Goal: Task Accomplishment & Management: Use online tool/utility

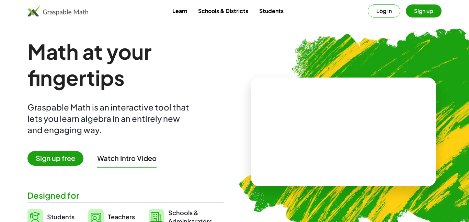
click at [382, 10] on button "Log in" at bounding box center [384, 10] width 33 height 13
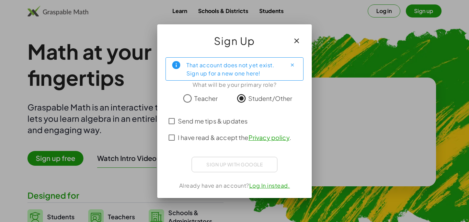
click at [235, 162] on div "Sign up with Google Sign in with Google Sign in with Google. Opens in new tab" at bounding box center [235, 164] width 86 height 15
click at [219, 166] on div "Sign up with Google Sign in with Google Sign in with Google. Opens in new tab" at bounding box center [235, 164] width 86 height 15
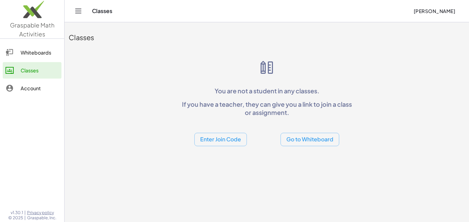
click at [223, 144] on button "Enter Join Code" at bounding box center [221, 139] width 53 height 13
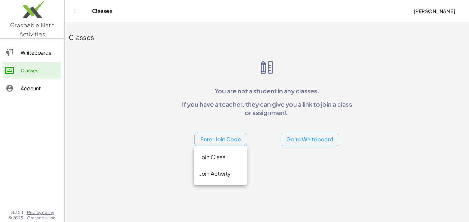
drag, startPoint x: 221, startPoint y: 154, endPoint x: 359, endPoint y: 159, distance: 138.3
click at [359, 159] on body "Graspable Math Activities Whiteboards Classes Account v1.30.1 | Privacy policy …" at bounding box center [234, 111] width 469 height 222
click at [208, 189] on main "Classes You are not a student in any classes. If you have a teacher, they can g…" at bounding box center [267, 111] width 405 height 222
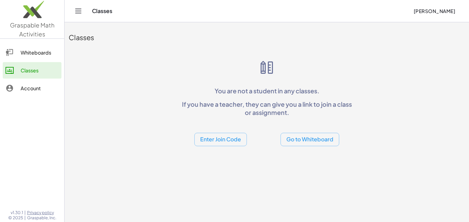
click at [213, 144] on button "Enter Join Code" at bounding box center [221, 139] width 53 height 13
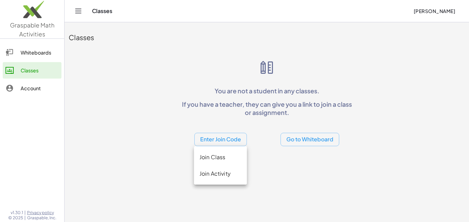
click at [215, 174] on div "Join Activity" at bounding box center [221, 174] width 42 height 8
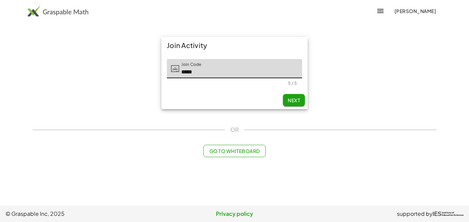
type input "*****"
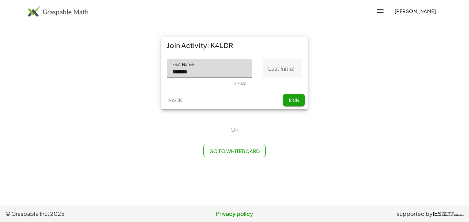
type input "******"
click at [279, 70] on input "Last Initial" at bounding box center [283, 68] width 40 height 19
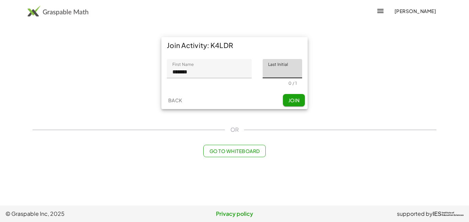
type input "*"
click at [295, 97] on span "Join" at bounding box center [293, 100] width 11 height 6
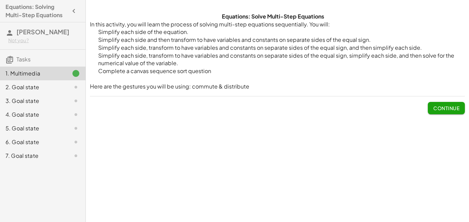
click at [444, 109] on span "Continue" at bounding box center [447, 108] width 26 height 6
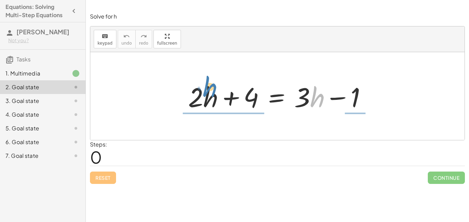
drag, startPoint x: 323, startPoint y: 98, endPoint x: 216, endPoint y: 87, distance: 107.1
click at [216, 87] on div at bounding box center [280, 96] width 191 height 35
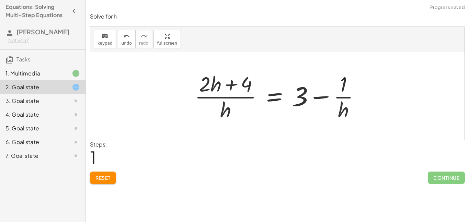
click at [345, 112] on div at bounding box center [280, 96] width 178 height 53
click at [109, 175] on span "Reset" at bounding box center [103, 178] width 15 height 6
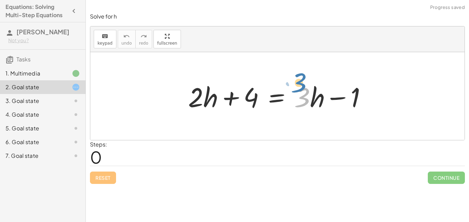
drag, startPoint x: 306, startPoint y: 92, endPoint x: 311, endPoint y: 89, distance: 5.4
click at [311, 89] on div at bounding box center [280, 96] width 191 height 35
drag, startPoint x: 312, startPoint y: 104, endPoint x: 304, endPoint y: 89, distance: 17.1
click at [304, 89] on div at bounding box center [280, 96] width 191 height 35
drag, startPoint x: 319, startPoint y: 100, endPoint x: 309, endPoint y: 101, distance: 9.6
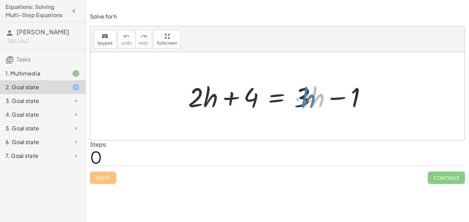
click at [309, 101] on div at bounding box center [280, 96] width 191 height 35
click at [318, 98] on div at bounding box center [280, 96] width 191 height 35
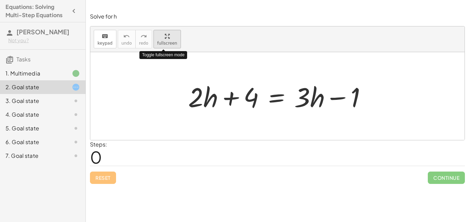
click at [162, 44] on span "fullscreen" at bounding box center [167, 43] width 20 height 5
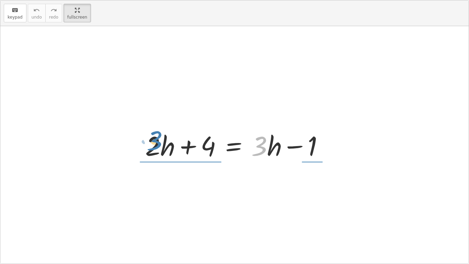
drag, startPoint x: 262, startPoint y: 148, endPoint x: 156, endPoint y: 143, distance: 105.3
click at [156, 143] on div at bounding box center [237, 144] width 191 height 35
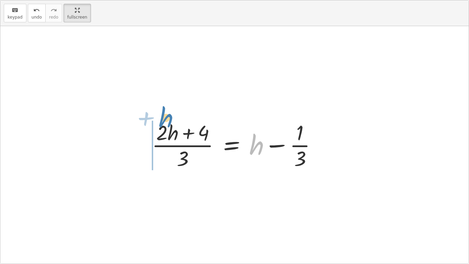
drag, startPoint x: 254, startPoint y: 149, endPoint x: 166, endPoint y: 124, distance: 92.0
click at [166, 124] on div at bounding box center [237, 144] width 178 height 53
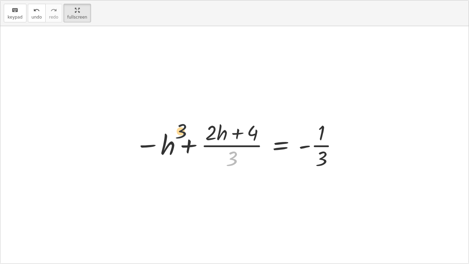
drag, startPoint x: 234, startPoint y: 157, endPoint x: 174, endPoint y: 123, distance: 69.3
click at [174, 123] on div at bounding box center [237, 144] width 211 height 53
click at [37, 16] on span "undo" at bounding box center [37, 17] width 10 height 5
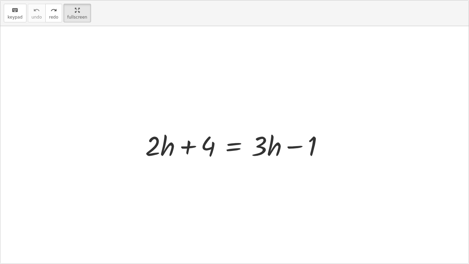
click at [0, 11] on div "keyboard keypad undo undo redo redo fullscreen Undo the last action" at bounding box center [234, 13] width 469 height 26
click at [9, 12] on div "keyboard" at bounding box center [15, 10] width 15 height 8
drag, startPoint x: 207, startPoint y: 141, endPoint x: 211, endPoint y: 145, distance: 5.6
click at [211, 145] on div at bounding box center [237, 144] width 191 height 35
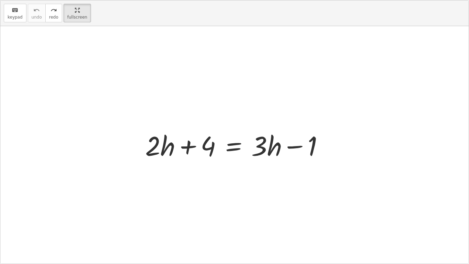
click at [235, 137] on div at bounding box center [237, 144] width 191 height 35
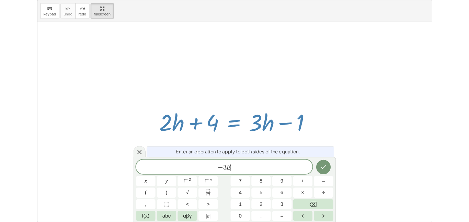
scroll to position [3, 0]
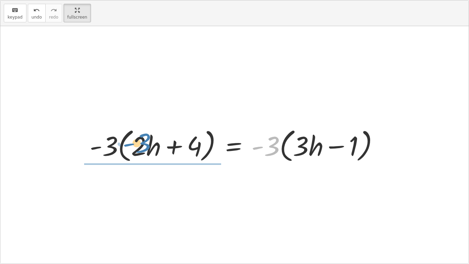
drag, startPoint x: 270, startPoint y: 156, endPoint x: 142, endPoint y: 153, distance: 128.6
click at [142, 153] on div at bounding box center [237, 145] width 302 height 40
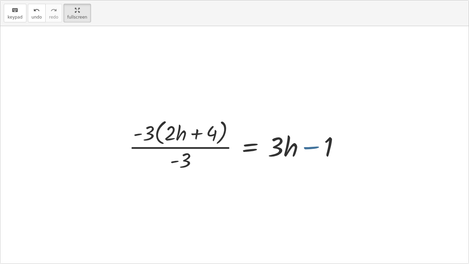
click at [301, 155] on div at bounding box center [237, 145] width 224 height 56
drag, startPoint x: 297, startPoint y: 154, endPoint x: 195, endPoint y: 136, distance: 103.7
click at [195, 136] on div at bounding box center [237, 145] width 224 height 56
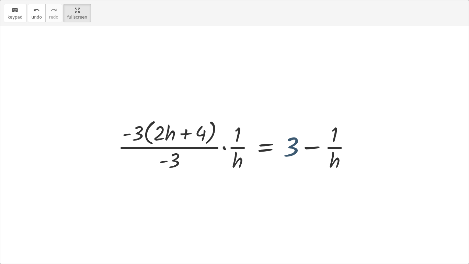
click at [287, 146] on div at bounding box center [237, 145] width 246 height 56
drag, startPoint x: 287, startPoint y: 146, endPoint x: 184, endPoint y: 161, distance: 103.5
click at [184, 161] on div at bounding box center [237, 145] width 246 height 56
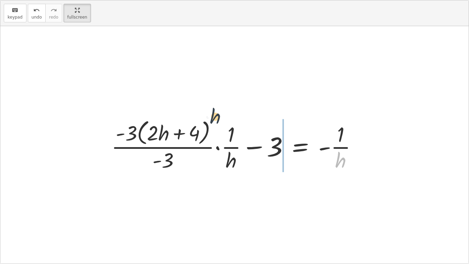
drag, startPoint x: 336, startPoint y: 162, endPoint x: 102, endPoint y: 123, distance: 236.6
click at [102, 123] on div "+ · 2 · h + 4 = + · 3 · h − 1 · - 3 · ( + · 2 · h + 4 ) = · - 3 · ( + · 3 · h −…" at bounding box center [234, 144] width 267 height 59
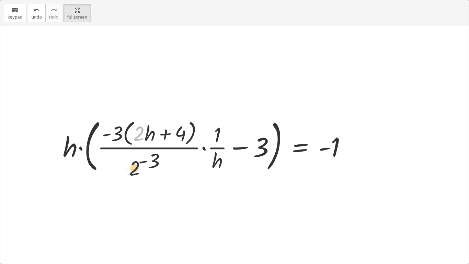
drag, startPoint x: 139, startPoint y: 131, endPoint x: 137, endPoint y: 183, distance: 52.6
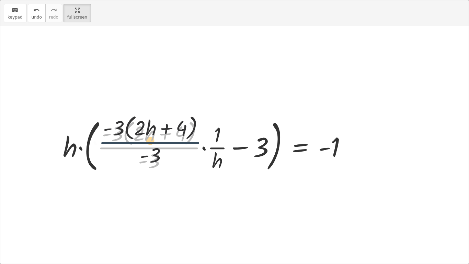
drag, startPoint x: 156, startPoint y: 146, endPoint x: 158, endPoint y: 139, distance: 7.0
click at [158, 139] on div at bounding box center [207, 145] width 297 height 60
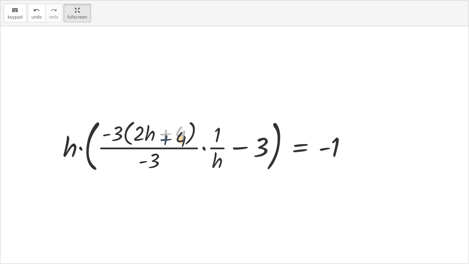
drag, startPoint x: 158, startPoint y: 138, endPoint x: 158, endPoint y: 143, distance: 4.5
click at [158, 143] on div at bounding box center [207, 145] width 297 height 60
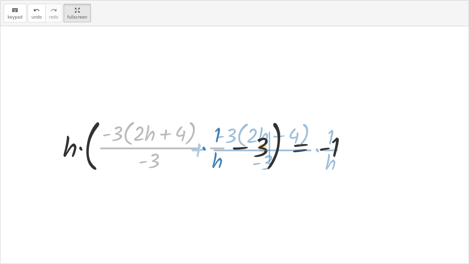
drag, startPoint x: 161, startPoint y: 149, endPoint x: 275, endPoint y: 151, distance: 114.1
click at [275, 151] on div at bounding box center [207, 145] width 297 height 60
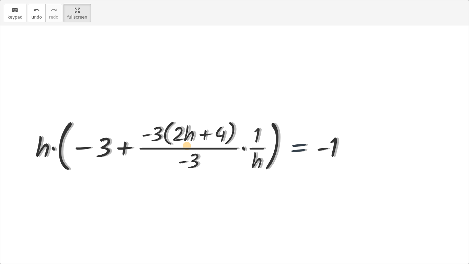
drag, startPoint x: 317, startPoint y: 151, endPoint x: 300, endPoint y: 150, distance: 17.2
click at [300, 150] on div at bounding box center [195, 145] width 322 height 60
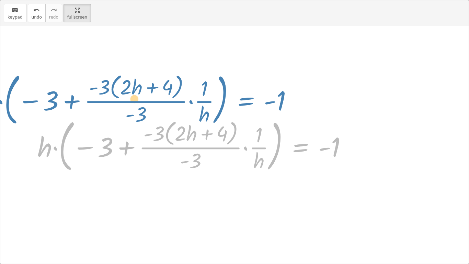
drag, startPoint x: 300, startPoint y: 150, endPoint x: 247, endPoint y: 105, distance: 69.2
click at [247, 105] on div "+ · 2 · h + 4 = + · 3 · h − 1 · - 3 · ( + · 2 · h + 4 ) = · - 3 · ( + · 3 · h −…" at bounding box center [234, 144] width 469 height 237
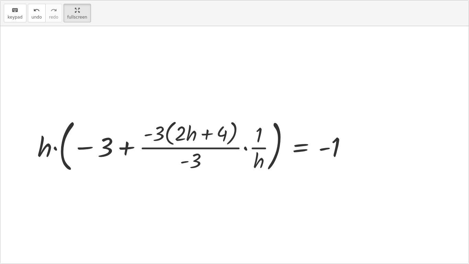
click at [192, 48] on div at bounding box center [234, 144] width 469 height 237
click at [77, 15] on span "fullscreen" at bounding box center [77, 17] width 20 height 5
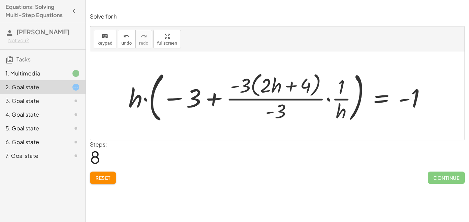
click at [105, 177] on span "Reset" at bounding box center [103, 178] width 15 height 6
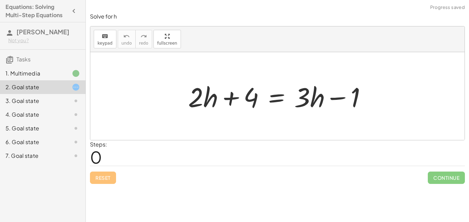
click at [24, 90] on div "2. Goal state" at bounding box center [32, 87] width 55 height 8
click at [195, 106] on div at bounding box center [280, 96] width 191 height 35
drag, startPoint x: 195, startPoint y: 106, endPoint x: 211, endPoint y: 107, distance: 16.2
click at [211, 107] on div at bounding box center [280, 96] width 191 height 35
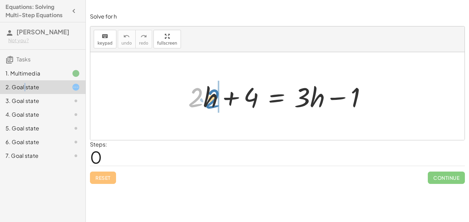
click at [211, 107] on div at bounding box center [280, 96] width 191 height 35
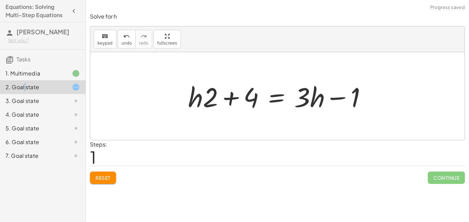
click at [214, 105] on div at bounding box center [280, 96] width 191 height 35
click at [107, 175] on span "Reset" at bounding box center [103, 178] width 15 height 6
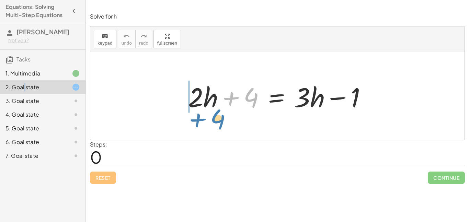
drag, startPoint x: 219, startPoint y: 108, endPoint x: 187, endPoint y: 129, distance: 38.4
click at [187, 129] on div "+ 4 + · 2 · h + 4 = + · 3 · h − 1" at bounding box center [277, 96] width 375 height 88
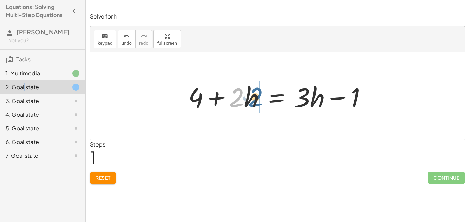
drag, startPoint x: 236, startPoint y: 101, endPoint x: 255, endPoint y: 101, distance: 18.6
click at [255, 101] on div at bounding box center [280, 96] width 191 height 35
drag, startPoint x: 255, startPoint y: 101, endPoint x: 231, endPoint y: 101, distance: 23.7
click at [231, 101] on div at bounding box center [280, 96] width 191 height 35
drag, startPoint x: 235, startPoint y: 93, endPoint x: 256, endPoint y: 100, distance: 22.1
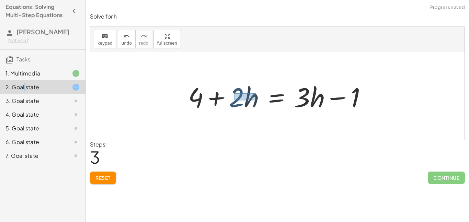
click at [256, 100] on div at bounding box center [280, 96] width 191 height 35
drag, startPoint x: 247, startPoint y: 102, endPoint x: 255, endPoint y: 102, distance: 8.2
click at [255, 102] on div at bounding box center [280, 96] width 191 height 35
drag, startPoint x: 236, startPoint y: 82, endPoint x: 257, endPoint y: 117, distance: 40.3
click at [257, 117] on div "+ · 2 · h + 4 = + · 3 · h − 1 + 4 + · 2 · h = + · 3 · h − 1 + 4 + · h · 2 = + ·…" at bounding box center [277, 96] width 375 height 88
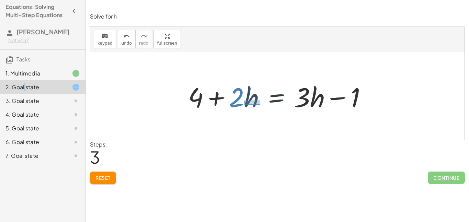
drag, startPoint x: 245, startPoint y: 101, endPoint x: 259, endPoint y: 104, distance: 14.5
click at [259, 104] on div at bounding box center [280, 96] width 191 height 35
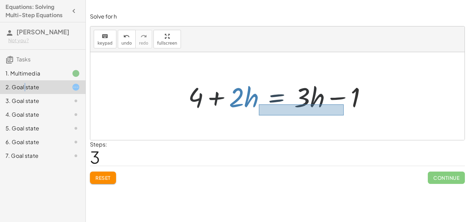
drag, startPoint x: 259, startPoint y: 104, endPoint x: 343, endPoint y: 114, distance: 84.1
click at [343, 114] on div "+ · 2 · h + 4 = + · 3 · h − 1 + 4 + · 2 · h = + · 3 · h − 1 + 4 + · h · 2 = + ·…" at bounding box center [277, 96] width 199 height 39
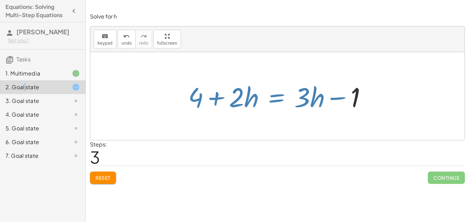
click at [371, 96] on div at bounding box center [280, 96] width 191 height 35
click at [348, 152] on div "Steps: 3" at bounding box center [277, 153] width 375 height 25
click at [101, 181] on button "Reset" at bounding box center [103, 178] width 26 height 12
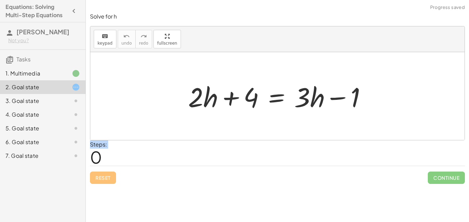
drag, startPoint x: 179, startPoint y: 92, endPoint x: 213, endPoint y: 103, distance: 35.4
click at [213, 103] on div "+ · 2 · h + 4 = + · 3 · h − 1" at bounding box center [277, 96] width 199 height 39
click at [215, 106] on div at bounding box center [280, 96] width 191 height 35
click at [216, 130] on div at bounding box center [277, 96] width 375 height 88
drag, startPoint x: 217, startPoint y: 117, endPoint x: 195, endPoint y: 93, distance: 32.1
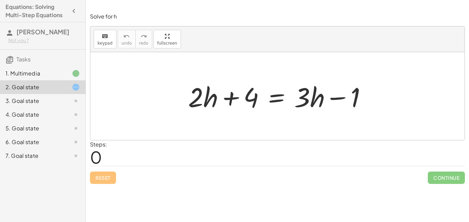
click at [195, 93] on div "+ · 2 · h + 4 = + · 3 · h − 1" at bounding box center [277, 96] width 375 height 88
drag, startPoint x: 195, startPoint y: 93, endPoint x: 207, endPoint y: 104, distance: 16.3
click at [207, 104] on div at bounding box center [280, 96] width 191 height 35
click at [306, 95] on div at bounding box center [280, 96] width 191 height 35
drag, startPoint x: 183, startPoint y: 66, endPoint x: 215, endPoint y: 121, distance: 63.5
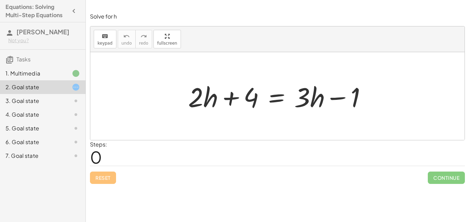
click at [215, 121] on div at bounding box center [277, 96] width 375 height 88
drag, startPoint x: 185, startPoint y: 91, endPoint x: 217, endPoint y: 101, distance: 33.1
click at [217, 101] on div at bounding box center [280, 96] width 191 height 35
click at [199, 98] on div at bounding box center [280, 96] width 191 height 35
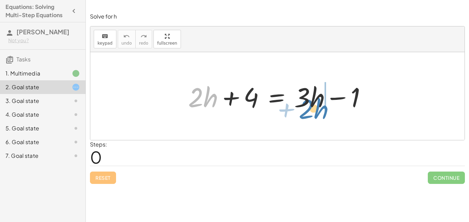
drag, startPoint x: 204, startPoint y: 98, endPoint x: 315, endPoint y: 110, distance: 111.6
click at [315, 110] on div at bounding box center [280, 96] width 191 height 35
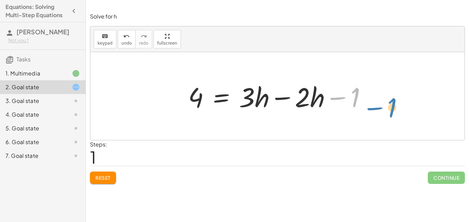
drag, startPoint x: 356, startPoint y: 97, endPoint x: 393, endPoint y: 107, distance: 37.8
click at [199, 103] on div at bounding box center [280, 96] width 191 height 35
click at [202, 100] on div at bounding box center [280, 96] width 191 height 35
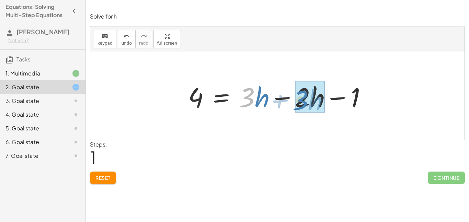
drag, startPoint x: 251, startPoint y: 91, endPoint x: 304, endPoint y: 93, distance: 53.3
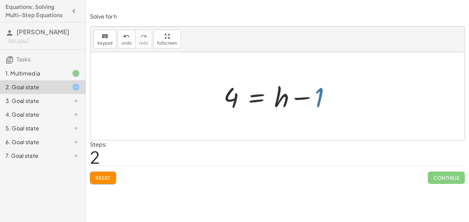
click at [321, 90] on div at bounding box center [280, 96] width 120 height 35
drag, startPoint x: 321, startPoint y: 90, endPoint x: 243, endPoint y: 103, distance: 79.1
click at [243, 103] on div at bounding box center [280, 96] width 120 height 35
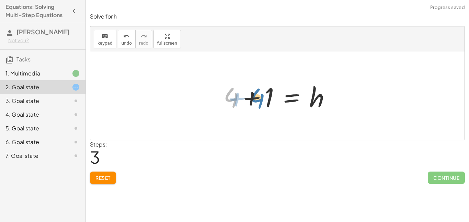
drag, startPoint x: 239, startPoint y: 100, endPoint x: 265, endPoint y: 101, distance: 26.1
click at [265, 101] on div at bounding box center [280, 96] width 120 height 35
click at [273, 99] on div at bounding box center [280, 96] width 120 height 35
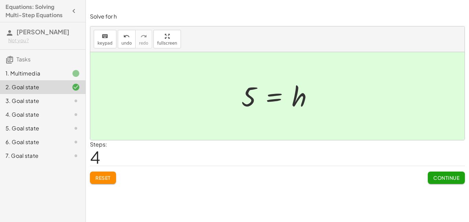
click at [434, 179] on span "Continue" at bounding box center [447, 178] width 26 height 6
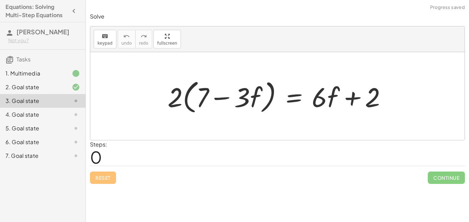
click at [0, 0] on div "Solve keyboard keypad undo undo redo redo fullscreen · 2 · ( + 7 − · 3 · f ) = …" at bounding box center [0, 0] width 0 height 0
drag, startPoint x: 256, startPoint y: 100, endPoint x: 331, endPoint y: 121, distance: 77.5
drag, startPoint x: 238, startPoint y: 79, endPoint x: 247, endPoint y: 95, distance: 18.3
click at [247, 95] on div at bounding box center [280, 97] width 232 height 40
drag, startPoint x: 248, startPoint y: 91, endPoint x: 254, endPoint y: 106, distance: 15.8
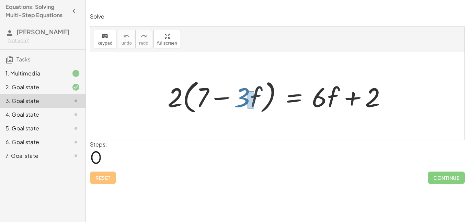
click at [254, 106] on div at bounding box center [280, 97] width 232 height 40
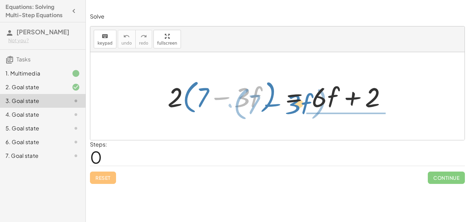
drag, startPoint x: 252, startPoint y: 105, endPoint x: 300, endPoint y: 111, distance: 48.2
click at [300, 111] on div at bounding box center [280, 97] width 232 height 40
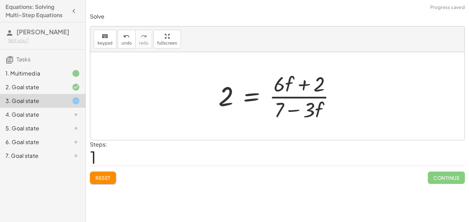
click at [109, 178] on span "Reset" at bounding box center [103, 178] width 15 height 6
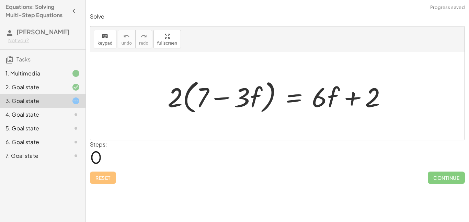
drag, startPoint x: 241, startPoint y: 70, endPoint x: 250, endPoint y: 108, distance: 38.9
click at [250, 108] on div "· 2 · ( + 7 − · 3 · f ) = + · 6 · f + 2" at bounding box center [277, 96] width 375 height 88
drag, startPoint x: 250, startPoint y: 108, endPoint x: 251, endPoint y: 97, distance: 11.1
click at [251, 97] on div at bounding box center [280, 97] width 232 height 40
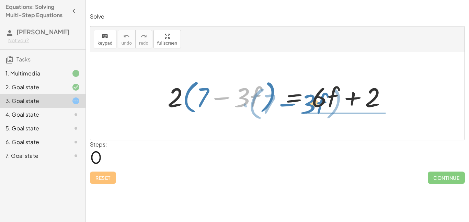
drag, startPoint x: 250, startPoint y: 95, endPoint x: 317, endPoint y: 102, distance: 67.1
click at [317, 102] on div at bounding box center [280, 97] width 232 height 40
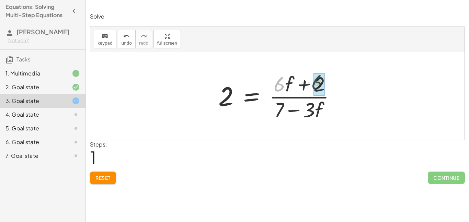
drag, startPoint x: 285, startPoint y: 90, endPoint x: 323, endPoint y: 89, distance: 38.2
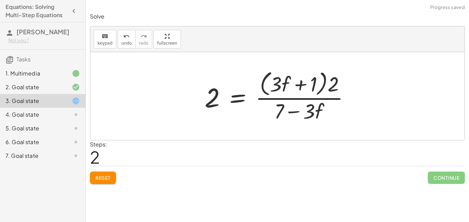
click at [108, 180] on span "Reset" at bounding box center [103, 178] width 15 height 6
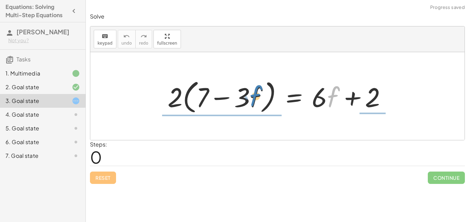
drag, startPoint x: 331, startPoint y: 95, endPoint x: 252, endPoint y: 95, distance: 78.7
click at [252, 95] on div at bounding box center [280, 97] width 232 height 40
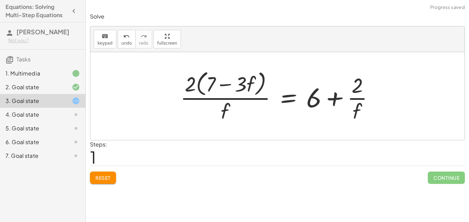
click at [102, 181] on button "Reset" at bounding box center [103, 178] width 26 height 12
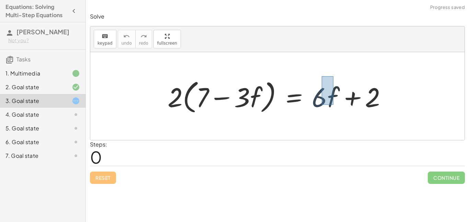
drag, startPoint x: 322, startPoint y: 76, endPoint x: 333, endPoint y: 105, distance: 30.7
click at [333, 105] on div at bounding box center [280, 97] width 232 height 40
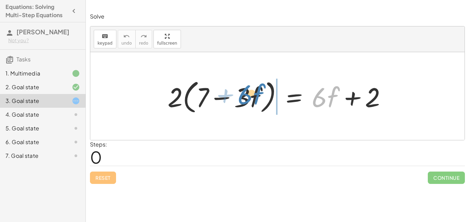
drag, startPoint x: 332, startPoint y: 102, endPoint x: 257, endPoint y: 99, distance: 74.3
click at [257, 99] on div at bounding box center [280, 97] width 232 height 40
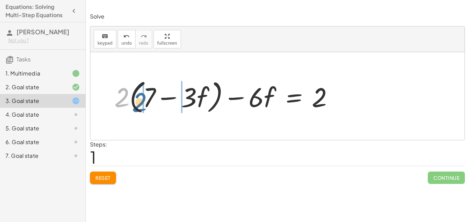
drag, startPoint x: 125, startPoint y: 95, endPoint x: 150, endPoint y: 103, distance: 25.9
click at [150, 103] on div at bounding box center [227, 97] width 232 height 40
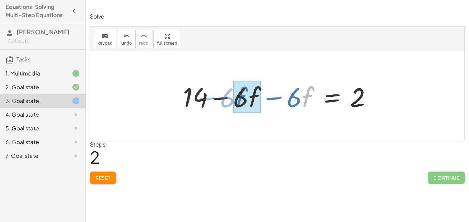
drag, startPoint x: 306, startPoint y: 98, endPoint x: 243, endPoint y: 99, distance: 62.9
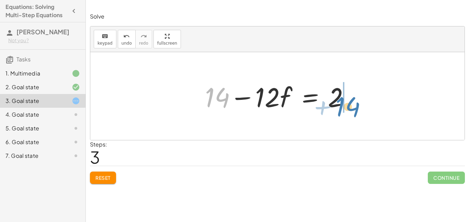
drag, startPoint x: 221, startPoint y: 102, endPoint x: 351, endPoint y: 109, distance: 130.1
click at [351, 109] on div at bounding box center [280, 96] width 157 height 35
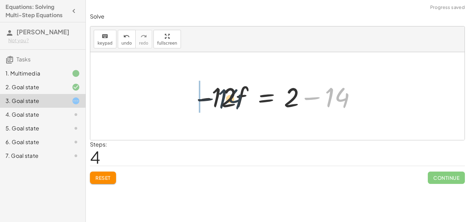
drag, startPoint x: 344, startPoint y: 93, endPoint x: 210, endPoint y: 93, distance: 134.7
click at [210, 93] on div at bounding box center [281, 96] width 170 height 35
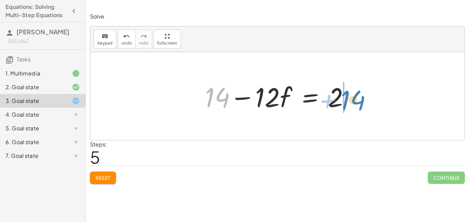
drag, startPoint x: 220, startPoint y: 95, endPoint x: 355, endPoint y: 97, distance: 135.4
click at [355, 97] on div at bounding box center [280, 96] width 157 height 35
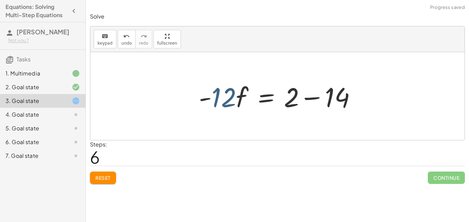
click at [226, 99] on div at bounding box center [281, 96] width 170 height 35
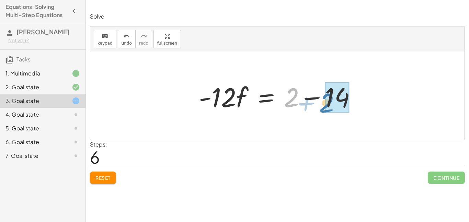
drag, startPoint x: 289, startPoint y: 104, endPoint x: 342, endPoint y: 112, distance: 53.5
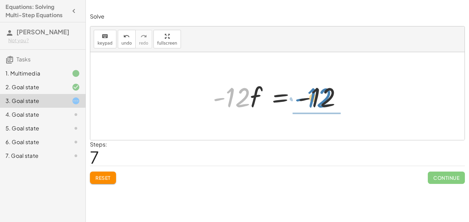
drag, startPoint x: 248, startPoint y: 94, endPoint x: 329, endPoint y: 94, distance: 81.5
click at [329, 94] on div at bounding box center [280, 96] width 141 height 35
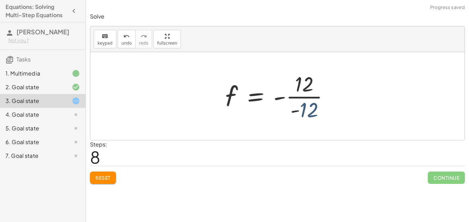
click at [317, 110] on div at bounding box center [280, 96] width 117 height 53
drag, startPoint x: 307, startPoint y: 88, endPoint x: 309, endPoint y: 118, distance: 30.4
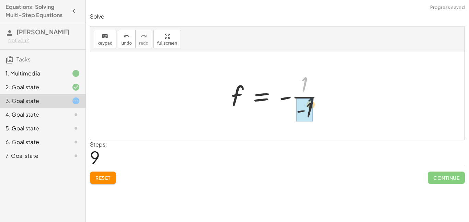
drag, startPoint x: 305, startPoint y: 87, endPoint x: 310, endPoint y: 107, distance: 20.5
drag, startPoint x: 286, startPoint y: 99, endPoint x: 310, endPoint y: 90, distance: 25.5
click at [310, 90] on div at bounding box center [280, 96] width 105 height 53
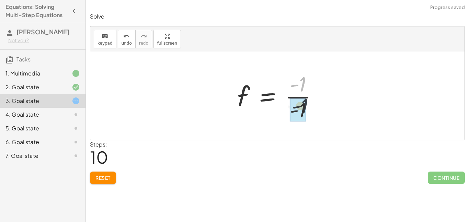
drag, startPoint x: 301, startPoint y: 82, endPoint x: 303, endPoint y: 104, distance: 22.0
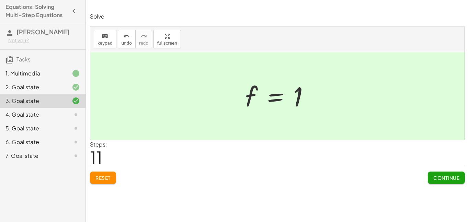
click at [442, 177] on span "Continue" at bounding box center [447, 178] width 26 height 6
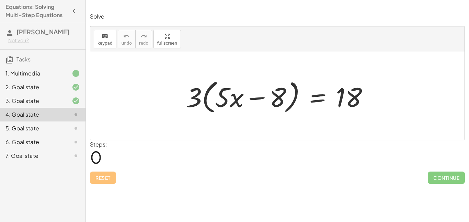
click at [33, 103] on div "3. Goal state" at bounding box center [32, 101] width 55 height 8
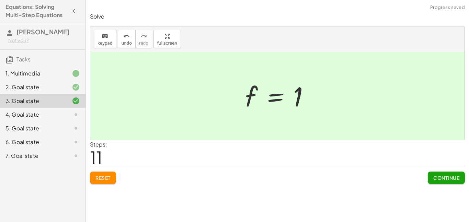
click at [48, 88] on div "2. Goal state" at bounding box center [32, 87] width 55 height 8
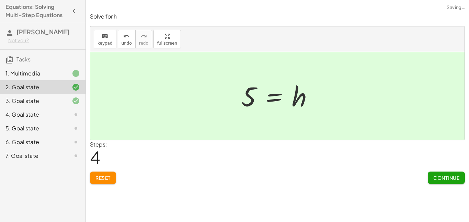
click at [53, 112] on div "4. Goal state" at bounding box center [32, 115] width 55 height 8
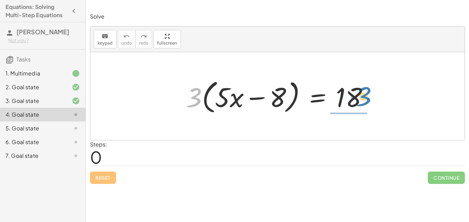
drag, startPoint x: 194, startPoint y: 96, endPoint x: 363, endPoint y: 93, distance: 169.1
click at [363, 93] on div at bounding box center [280, 97] width 195 height 40
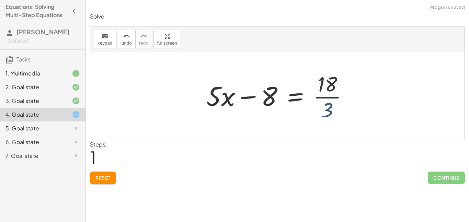
click at [332, 108] on div at bounding box center [280, 96] width 154 height 53
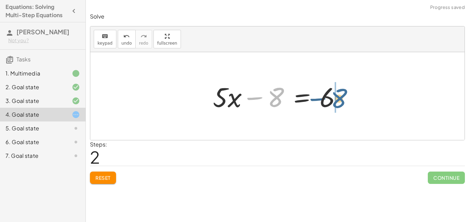
drag, startPoint x: 274, startPoint y: 100, endPoint x: 336, endPoint y: 103, distance: 62.6
click at [336, 103] on div at bounding box center [280, 96] width 141 height 35
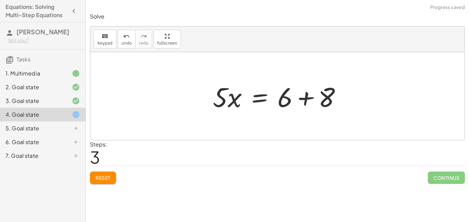
click at [358, 99] on div at bounding box center [277, 96] width 375 height 88
click at [338, 99] on div at bounding box center [280, 96] width 141 height 35
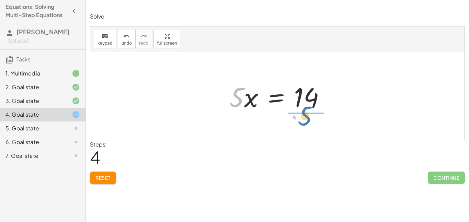
drag, startPoint x: 241, startPoint y: 100, endPoint x: 311, endPoint y: 114, distance: 71.2
click at [311, 114] on div "· 3 · ( + · 5 · x − 8 ) = 18 + · 5 · x − 8 = · 18 · 3 + · 5 · x − 8 = 6 · 5 · x…" at bounding box center [277, 96] width 117 height 39
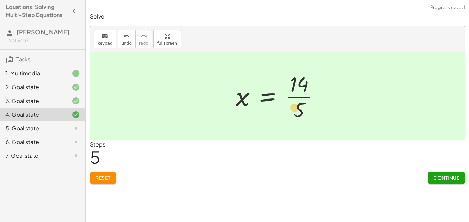
drag, startPoint x: 311, startPoint y: 110, endPoint x: 307, endPoint y: 108, distance: 4.2
click at [307, 108] on div at bounding box center [280, 96] width 96 height 53
click at [433, 174] on button "Continue" at bounding box center [446, 178] width 37 height 12
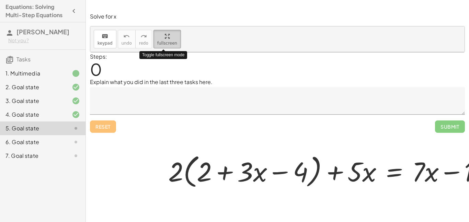
click at [165, 52] on div "keyboard keypad undo undo redo redo fullscreen Toggle fullscreen mode + · 2 · (…" at bounding box center [277, 39] width 375 height 26
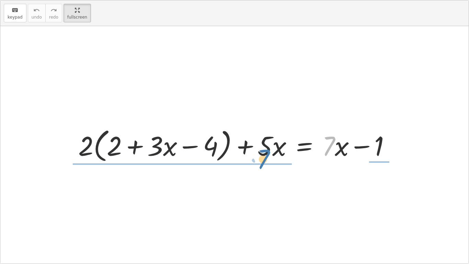
drag, startPoint x: 335, startPoint y: 147, endPoint x: 269, endPoint y: 151, distance: 65.8
click at [269, 151] on div at bounding box center [237, 145] width 325 height 40
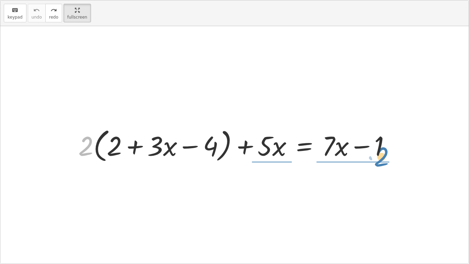
drag, startPoint x: 78, startPoint y: 147, endPoint x: 373, endPoint y: 156, distance: 295.4
click at [373, 156] on div at bounding box center [237, 145] width 325 height 40
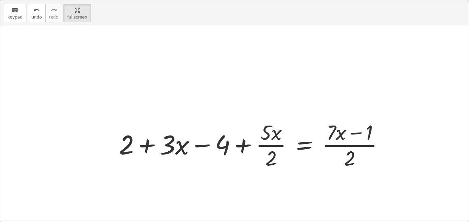
scroll to position [35, 0]
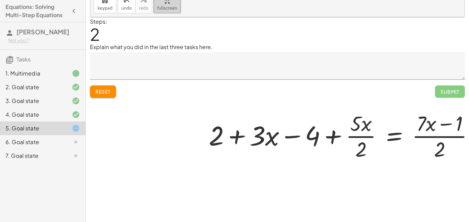
click at [165, 1] on icon "button" at bounding box center [167, 1] width 5 height 8
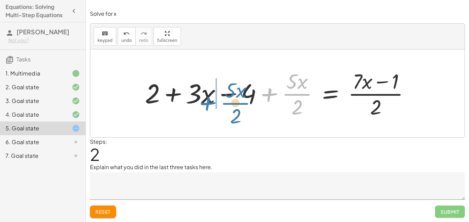
drag, startPoint x: 300, startPoint y: 96, endPoint x: 200, endPoint y: 97, distance: 100.0
click at [200, 97] on div at bounding box center [281, 93] width 278 height 53
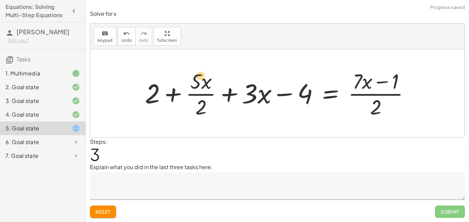
drag, startPoint x: 252, startPoint y: 99, endPoint x: 203, endPoint y: 81, distance: 52.1
click at [203, 81] on div at bounding box center [281, 93] width 278 height 53
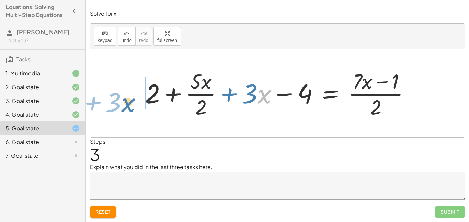
drag, startPoint x: 265, startPoint y: 92, endPoint x: 153, endPoint y: 97, distance: 111.8
click at [153, 97] on div at bounding box center [281, 93] width 278 height 53
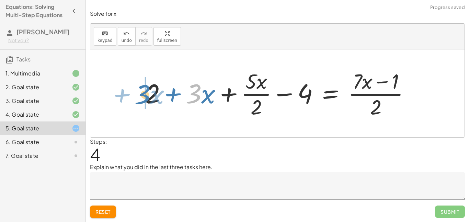
drag, startPoint x: 189, startPoint y: 91, endPoint x: 138, endPoint y: 92, distance: 51.2
click at [138, 92] on div "+ · 2 · ( + 2 + · 3 · x − 4 ) + · 5 · x = + · 7 · x − 1 + 2 + · 3 · x − 4 + · 5…" at bounding box center [278, 93] width 286 height 56
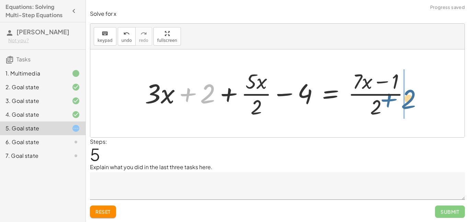
drag, startPoint x: 206, startPoint y: 98, endPoint x: 407, endPoint y: 103, distance: 200.8
click at [407, 103] on div at bounding box center [281, 93] width 278 height 53
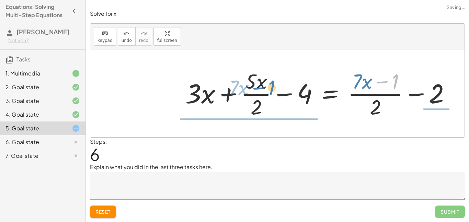
drag, startPoint x: 381, startPoint y: 87, endPoint x: 254, endPoint y: 94, distance: 127.7
click at [254, 94] on div at bounding box center [321, 93] width 278 height 53
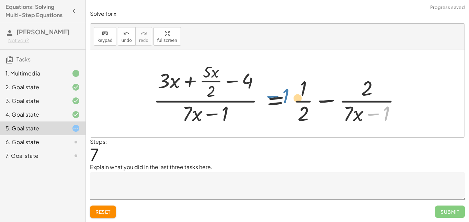
drag, startPoint x: 366, startPoint y: 108, endPoint x: 185, endPoint y: 85, distance: 183.3
click at [185, 85] on div at bounding box center [280, 93] width 260 height 66
click at [96, 210] on span "Reset" at bounding box center [103, 212] width 15 height 6
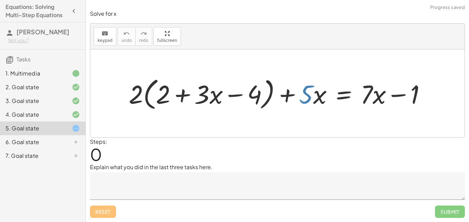
click at [308, 93] on div at bounding box center [280, 94] width 310 height 38
drag, startPoint x: 370, startPoint y: 93, endPoint x: 379, endPoint y: 95, distance: 8.7
click at [379, 95] on div at bounding box center [280, 94] width 310 height 38
drag, startPoint x: 372, startPoint y: 75, endPoint x: 371, endPoint y: 97, distance: 21.3
click at [371, 97] on div at bounding box center [280, 94] width 310 height 38
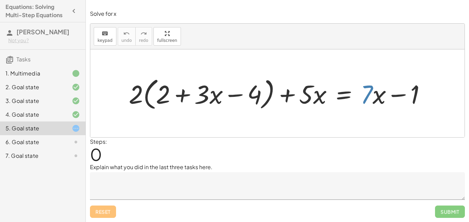
click at [378, 100] on div at bounding box center [280, 94] width 310 height 38
click at [379, 115] on div at bounding box center [277, 93] width 375 height 88
drag, startPoint x: 377, startPoint y: 103, endPoint x: 314, endPoint y: 106, distance: 63.0
click at [314, 106] on div at bounding box center [280, 94] width 310 height 38
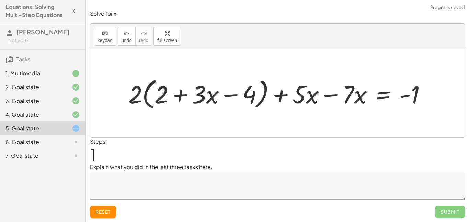
click at [194, 195] on textarea at bounding box center [277, 186] width 375 height 27
click at [207, 144] on div "Steps: 1" at bounding box center [277, 150] width 375 height 25
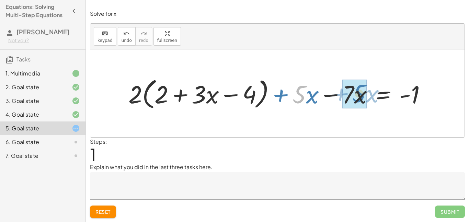
drag, startPoint x: 299, startPoint y: 94, endPoint x: 358, endPoint y: 93, distance: 59.1
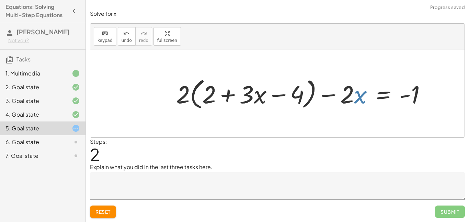
click at [357, 94] on div at bounding box center [304, 93] width 263 height 36
drag, startPoint x: 182, startPoint y: 98, endPoint x: 424, endPoint y: 105, distance: 242.7
click at [424, 105] on div at bounding box center [304, 93] width 263 height 36
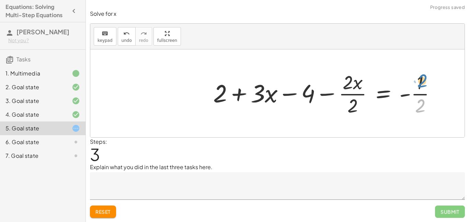
drag, startPoint x: 419, startPoint y: 109, endPoint x: 421, endPoint y: 87, distance: 22.1
click at [421, 87] on div at bounding box center [327, 93] width 235 height 49
drag, startPoint x: 421, startPoint y: 87, endPoint x: 418, endPoint y: 104, distance: 17.4
drag, startPoint x: 427, startPoint y: 109, endPoint x: 201, endPoint y: 101, distance: 226.3
click at [201, 101] on div "+ · 2 · ( + 2 + · 3 · x − 4 ) + · 5 · x = + · 7 · x − 1 + · 2 · ( + 2 + · 3 · x…" at bounding box center [277, 93] width 375 height 88
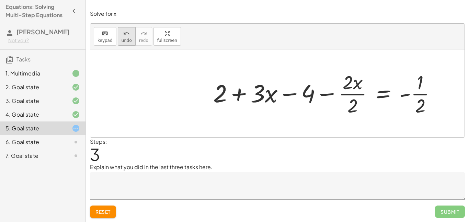
click at [130, 34] on button "undo undo" at bounding box center [127, 36] width 18 height 19
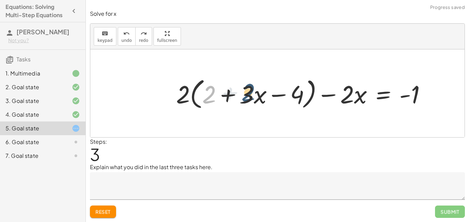
drag, startPoint x: 207, startPoint y: 92, endPoint x: 248, endPoint y: 89, distance: 41.7
click at [248, 89] on div at bounding box center [304, 93] width 263 height 36
drag, startPoint x: 211, startPoint y: 97, endPoint x: 189, endPoint y: 96, distance: 22.0
click at [189, 96] on div at bounding box center [304, 93] width 263 height 36
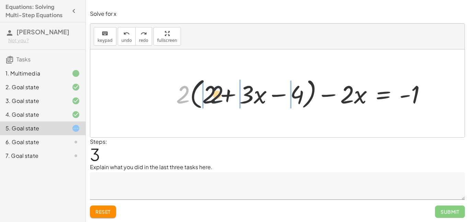
drag, startPoint x: 183, startPoint y: 95, endPoint x: 219, endPoint y: 96, distance: 36.1
click at [219, 96] on div at bounding box center [304, 93] width 263 height 36
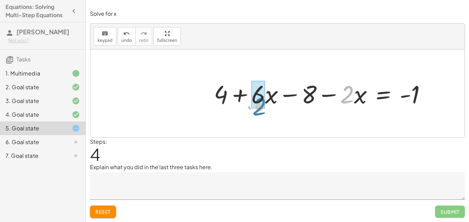
drag, startPoint x: 352, startPoint y: 97, endPoint x: 264, endPoint y: 106, distance: 88.4
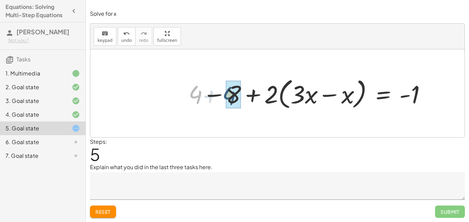
drag, startPoint x: 198, startPoint y: 95, endPoint x: 239, endPoint y: 98, distance: 41.3
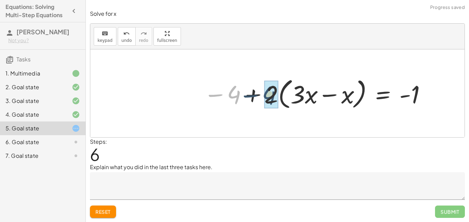
drag, startPoint x: 235, startPoint y: 96, endPoint x: 276, endPoint y: 98, distance: 41.3
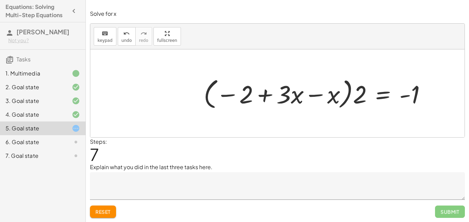
click at [240, 97] on div at bounding box center [317, 93] width 235 height 36
drag, startPoint x: 362, startPoint y: 91, endPoint x: 286, endPoint y: 90, distance: 76.0
click at [286, 90] on div at bounding box center [317, 93] width 235 height 36
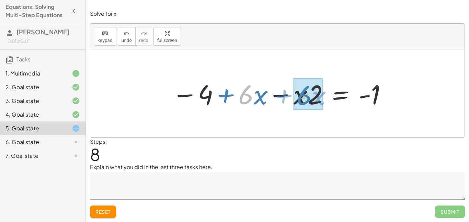
drag, startPoint x: 241, startPoint y: 99, endPoint x: 299, endPoint y: 100, distance: 58.1
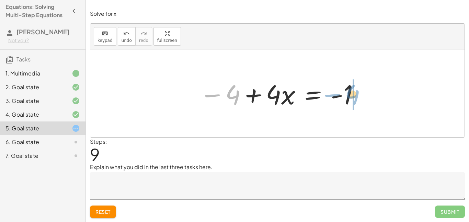
drag, startPoint x: 226, startPoint y: 98, endPoint x: 345, endPoint y: 97, distance: 118.6
click at [345, 97] on div at bounding box center [280, 93] width 168 height 35
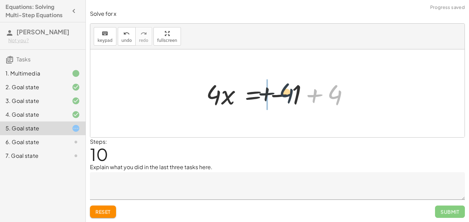
drag, startPoint x: 338, startPoint y: 95, endPoint x: 289, endPoint y: 93, distance: 49.5
click at [289, 93] on div at bounding box center [280, 93] width 155 height 35
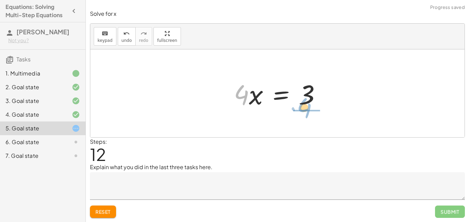
drag, startPoint x: 244, startPoint y: 96, endPoint x: 309, endPoint y: 107, distance: 65.6
click at [309, 107] on div at bounding box center [281, 93] width 100 height 35
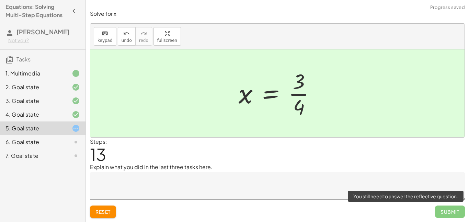
click at [445, 213] on span "Submit" at bounding box center [450, 212] width 30 height 12
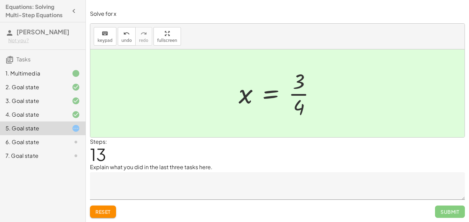
click at [241, 198] on textarea at bounding box center [277, 186] width 375 height 27
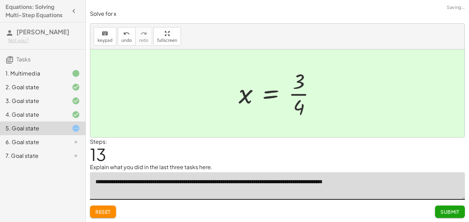
type textarea "**********"
click at [454, 214] on span "Submit" at bounding box center [450, 212] width 19 height 6
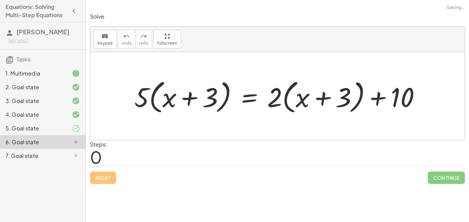
click at [56, 152] on div "7. Goal state" at bounding box center [32, 156] width 55 height 8
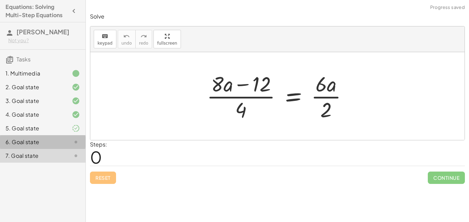
click at [58, 147] on div "6. Goal state" at bounding box center [43, 142] width 86 height 14
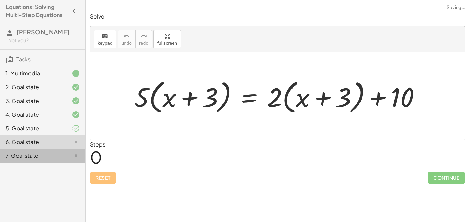
click at [53, 157] on div "7. Goal state" at bounding box center [32, 156] width 55 height 8
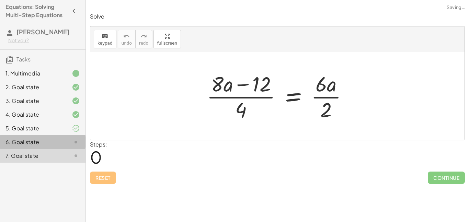
click at [55, 148] on div "6. Goal state" at bounding box center [43, 142] width 86 height 14
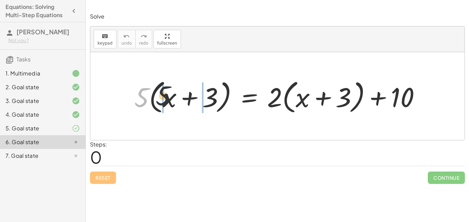
drag, startPoint x: 143, startPoint y: 101, endPoint x: 167, endPoint y: 98, distance: 24.9
click at [167, 98] on div at bounding box center [280, 97] width 299 height 40
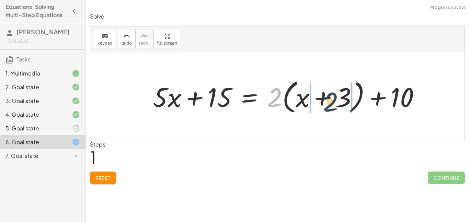
drag, startPoint x: 275, startPoint y: 99, endPoint x: 332, endPoint y: 103, distance: 57.2
click at [332, 103] on div at bounding box center [290, 97] width 280 height 40
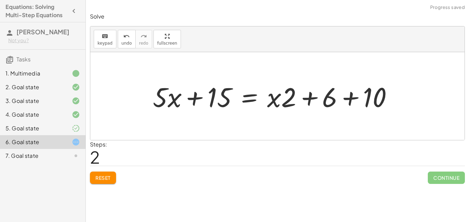
drag, startPoint x: 276, startPoint y: 70, endPoint x: 282, endPoint y: 100, distance: 30.7
click at [282, 100] on div "· 5 · ( + x + 3 ) = + · 2 · ( + x + 3 ) + 10 + · 5 · x + · 5 · 3 = + · 2 · ( + …" at bounding box center [277, 96] width 375 height 88
drag, startPoint x: 277, startPoint y: 82, endPoint x: 276, endPoint y: 98, distance: 16.5
click at [276, 98] on div at bounding box center [276, 96] width 253 height 35
drag, startPoint x: 288, startPoint y: 102, endPoint x: 286, endPoint y: 108, distance: 6.1
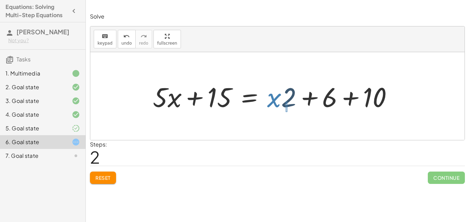
click at [286, 108] on div at bounding box center [276, 96] width 253 height 35
drag, startPoint x: 286, startPoint y: 102, endPoint x: 164, endPoint y: 109, distance: 121.5
click at [164, 109] on div at bounding box center [276, 96] width 253 height 35
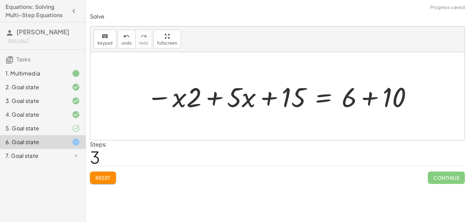
click at [121, 100] on div at bounding box center [277, 96] width 375 height 88
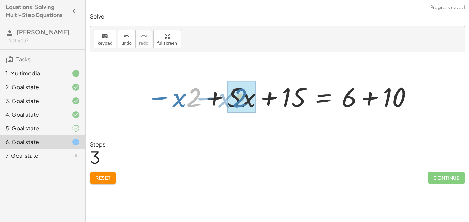
drag, startPoint x: 194, startPoint y: 99, endPoint x: 241, endPoint y: 100, distance: 47.1
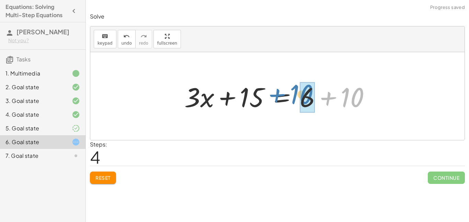
drag, startPoint x: 351, startPoint y: 97, endPoint x: 300, endPoint y: 95, distance: 50.6
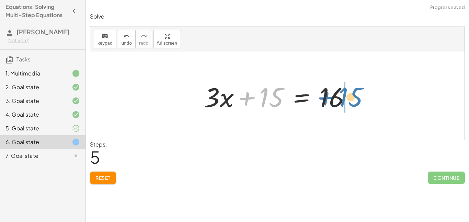
drag, startPoint x: 262, startPoint y: 102, endPoint x: 335, endPoint y: 101, distance: 73.2
click at [335, 101] on div at bounding box center [280, 96] width 159 height 35
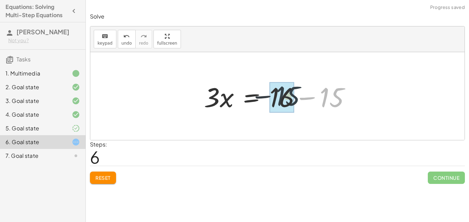
drag, startPoint x: 342, startPoint y: 99, endPoint x: 299, endPoint y: 98, distance: 42.3
click at [299, 98] on div at bounding box center [280, 96] width 159 height 35
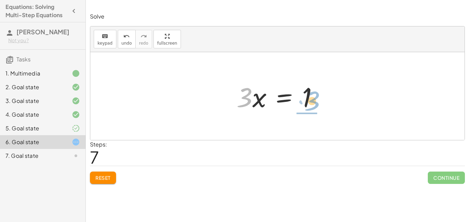
drag, startPoint x: 243, startPoint y: 103, endPoint x: 320, endPoint y: 108, distance: 77.8
click at [320, 108] on div at bounding box center [280, 96] width 94 height 35
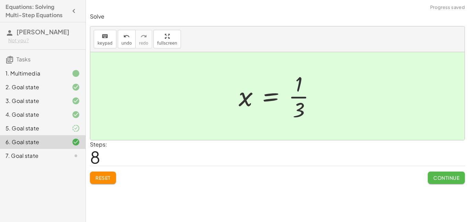
click at [443, 176] on span "Continue" at bounding box center [447, 178] width 26 height 6
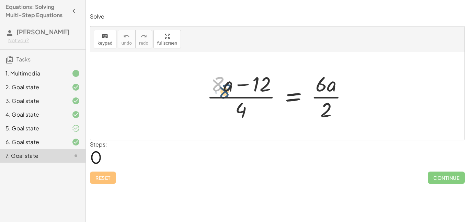
drag, startPoint x: 222, startPoint y: 81, endPoint x: 230, endPoint y: 87, distance: 10.0
click at [230, 87] on div at bounding box center [279, 96] width 153 height 53
drag, startPoint x: 314, startPoint y: 73, endPoint x: 342, endPoint y: 92, distance: 34.1
click at [342, 92] on div at bounding box center [279, 96] width 153 height 53
drag, startPoint x: 332, startPoint y: 89, endPoint x: 226, endPoint y: 88, distance: 105.5
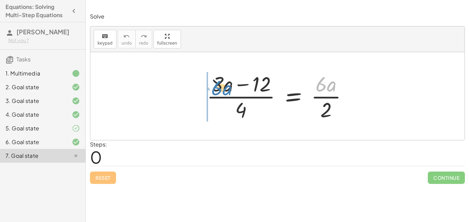
click at [226, 88] on div at bounding box center [279, 96] width 153 height 53
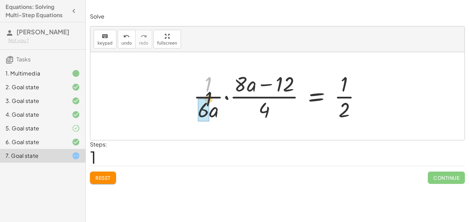
drag, startPoint x: 207, startPoint y: 86, endPoint x: 206, endPoint y: 112, distance: 26.8
drag, startPoint x: 202, startPoint y: 113, endPoint x: 207, endPoint y: 76, distance: 37.5
click at [207, 76] on div at bounding box center [280, 96] width 180 height 53
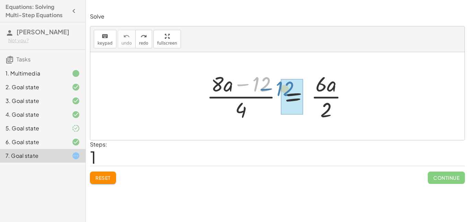
drag, startPoint x: 263, startPoint y: 85, endPoint x: 286, endPoint y: 89, distance: 23.5
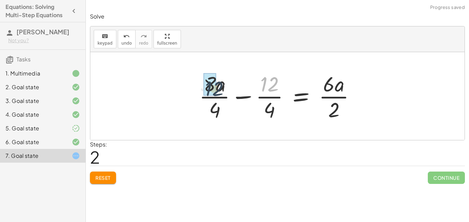
drag, startPoint x: 272, startPoint y: 85, endPoint x: 213, endPoint y: 90, distance: 58.3
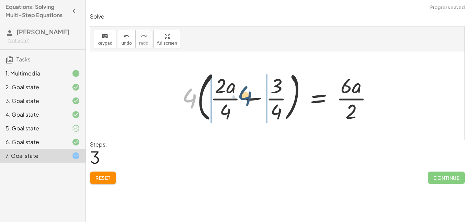
drag, startPoint x: 189, startPoint y: 100, endPoint x: 246, endPoint y: 99, distance: 56.7
click at [246, 99] on div at bounding box center [280, 96] width 203 height 57
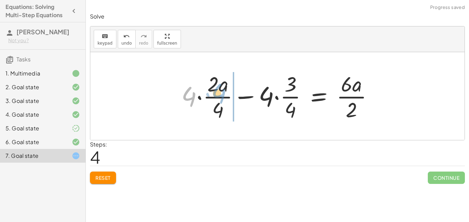
drag, startPoint x: 190, startPoint y: 100, endPoint x: 220, endPoint y: 97, distance: 30.1
click at [220, 97] on div at bounding box center [280, 96] width 204 height 53
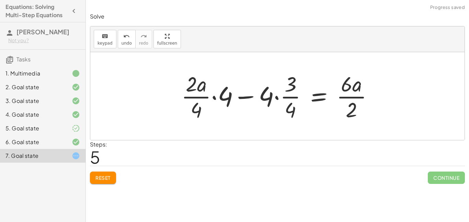
click at [226, 97] on div at bounding box center [280, 96] width 204 height 53
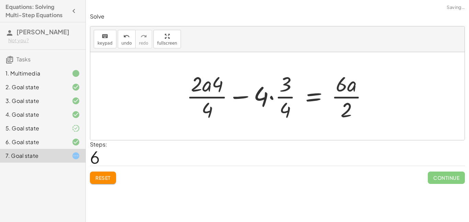
click at [98, 183] on button "Reset" at bounding box center [103, 178] width 26 height 12
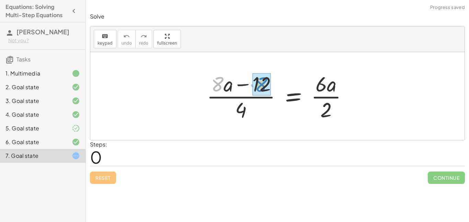
drag, startPoint x: 217, startPoint y: 85, endPoint x: 260, endPoint y: 85, distance: 43.0
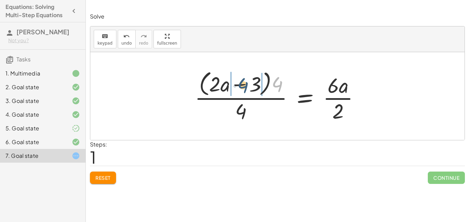
drag, startPoint x: 280, startPoint y: 86, endPoint x: 245, endPoint y: 87, distance: 35.1
click at [245, 87] on div at bounding box center [279, 96] width 177 height 56
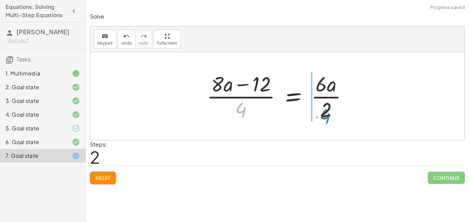
drag, startPoint x: 242, startPoint y: 110, endPoint x: 327, endPoint y: 117, distance: 84.8
click at [327, 117] on div at bounding box center [279, 96] width 153 height 53
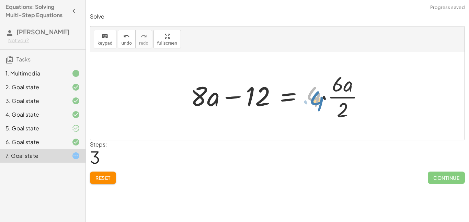
drag, startPoint x: 318, startPoint y: 99, endPoint x: 322, endPoint y: 102, distance: 5.2
click at [322, 102] on div at bounding box center [280, 96] width 186 height 53
drag, startPoint x: 349, startPoint y: 88, endPoint x: 343, endPoint y: 89, distance: 5.9
click at [343, 89] on div at bounding box center [280, 96] width 186 height 53
drag, startPoint x: 340, startPoint y: 71, endPoint x: 349, endPoint y: 87, distance: 17.8
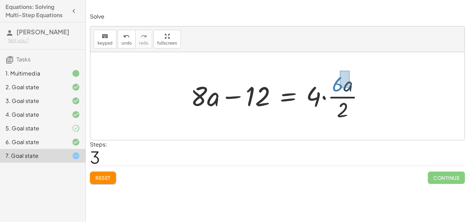
click at [349, 87] on div at bounding box center [280, 96] width 186 height 53
drag, startPoint x: 349, startPoint y: 87, endPoint x: 214, endPoint y: 103, distance: 136.0
click at [214, 103] on div at bounding box center [280, 96] width 186 height 53
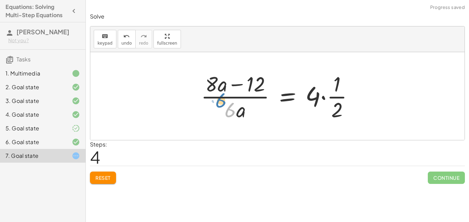
drag, startPoint x: 236, startPoint y: 112, endPoint x: 227, endPoint y: 103, distance: 13.1
click at [227, 103] on div at bounding box center [280, 96] width 165 height 53
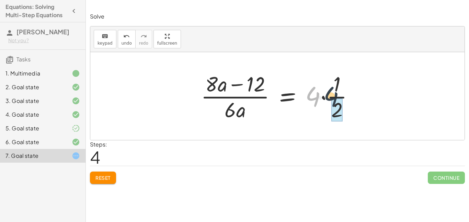
drag, startPoint x: 312, startPoint y: 96, endPoint x: 336, endPoint y: 98, distance: 24.5
click at [336, 98] on div at bounding box center [280, 96] width 165 height 53
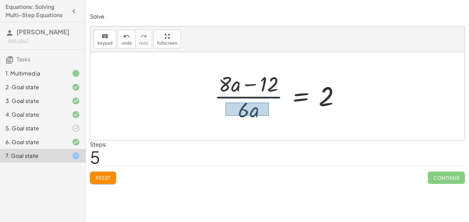
drag, startPoint x: 226, startPoint y: 103, endPoint x: 268, endPoint y: 118, distance: 44.8
click at [268, 118] on div at bounding box center [280, 96] width 139 height 53
drag, startPoint x: 253, startPoint y: 111, endPoint x: 234, endPoint y: 88, distance: 30.3
click at [234, 88] on div at bounding box center [280, 96] width 139 height 53
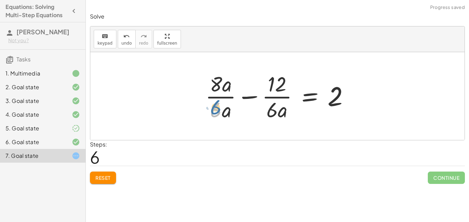
click at [220, 112] on div at bounding box center [280, 96] width 156 height 53
drag, startPoint x: 219, startPoint y: 111, endPoint x: 231, endPoint y: 113, distance: 11.9
click at [231, 113] on div at bounding box center [280, 96] width 156 height 53
drag, startPoint x: 215, startPoint y: 113, endPoint x: 276, endPoint y: 118, distance: 61.1
